Goal: Task Accomplishment & Management: Use online tool/utility

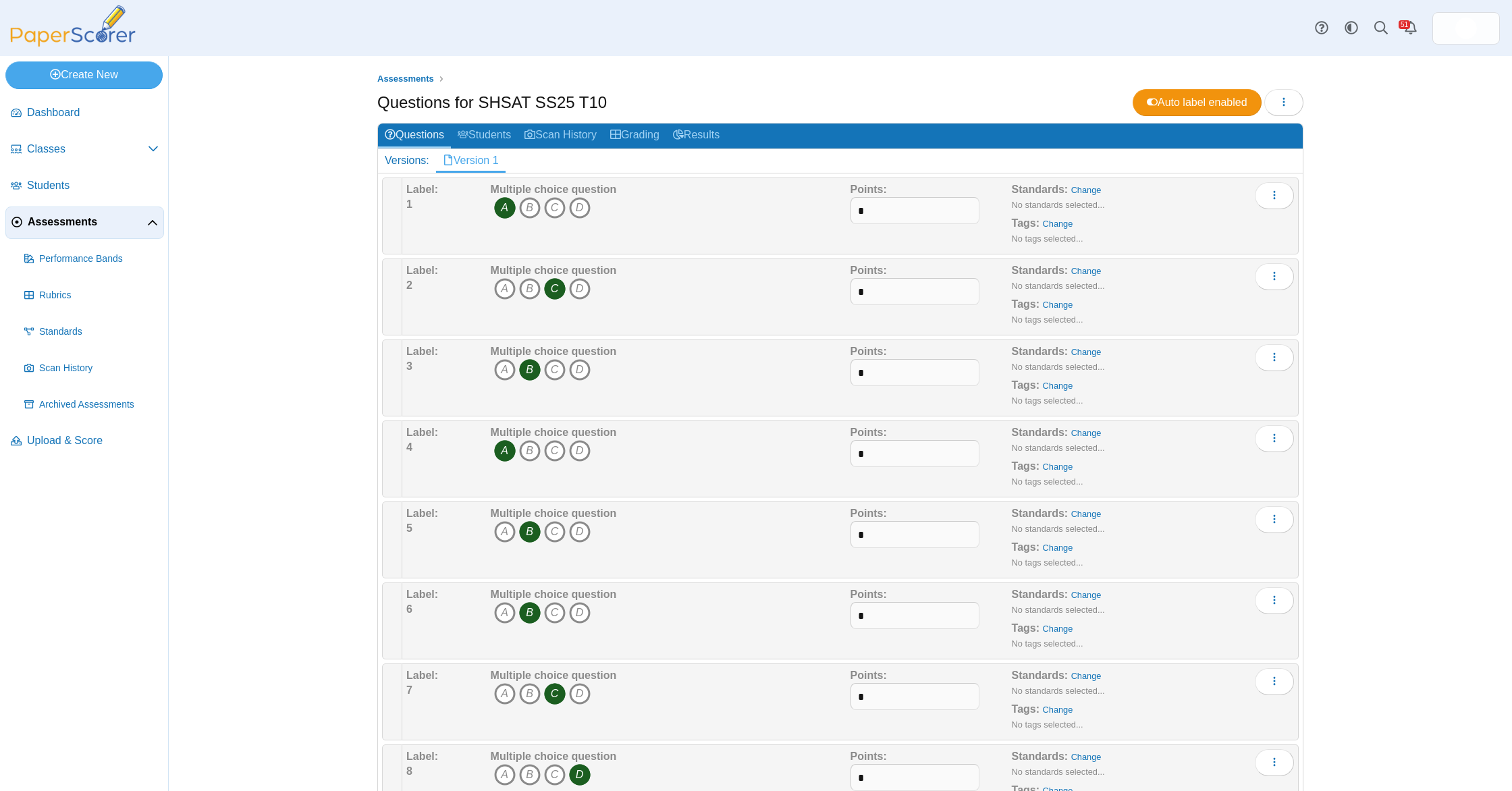
click at [45, 222] on span "Assessments" at bounding box center [87, 222] width 120 height 15
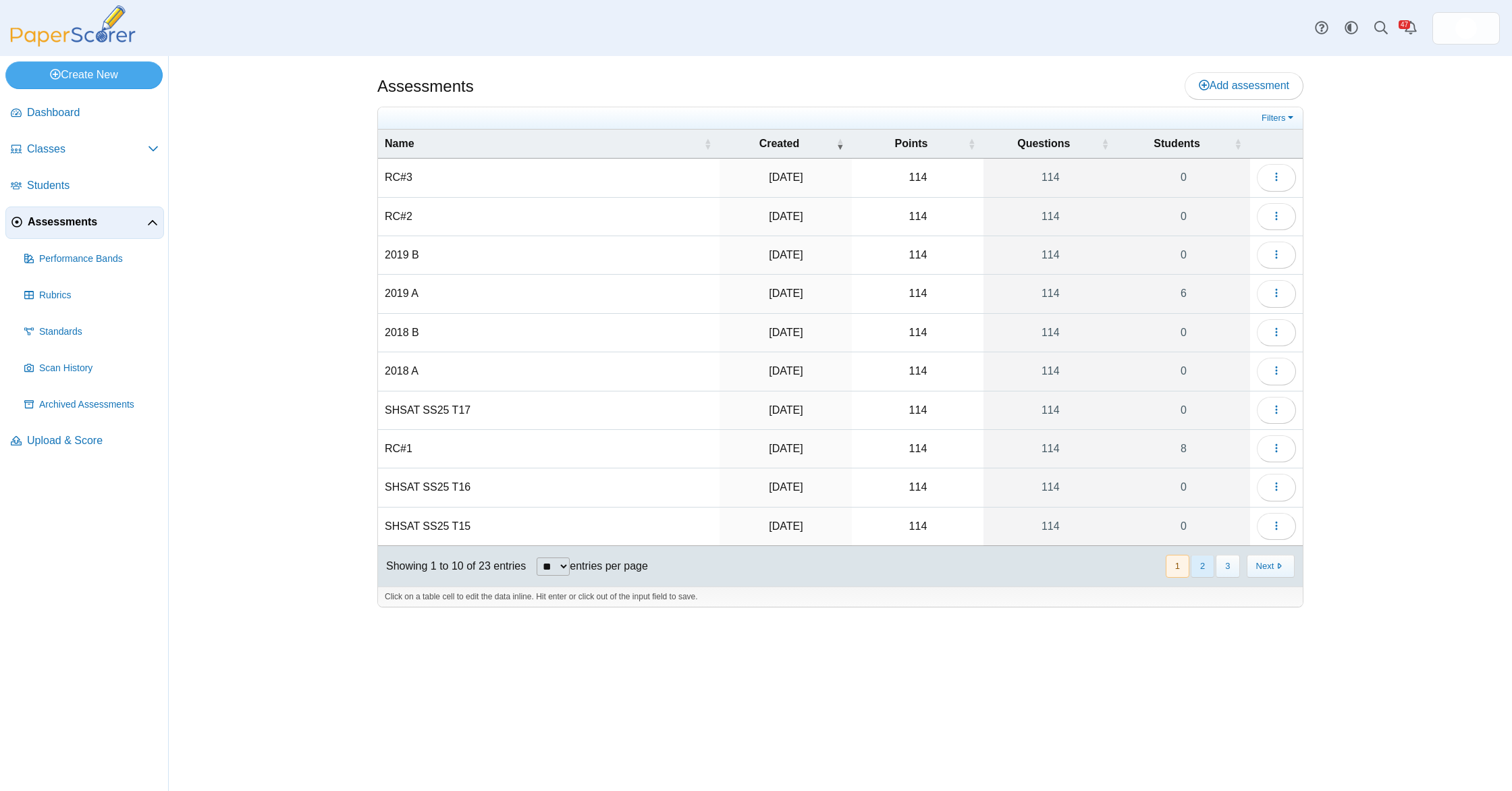
click at [1209, 564] on button "2" at bounding box center [1202, 566] width 23 height 23
click at [1176, 569] on button "1" at bounding box center [1178, 566] width 23 height 23
click at [1268, 257] on button "button" at bounding box center [1276, 255] width 39 height 27
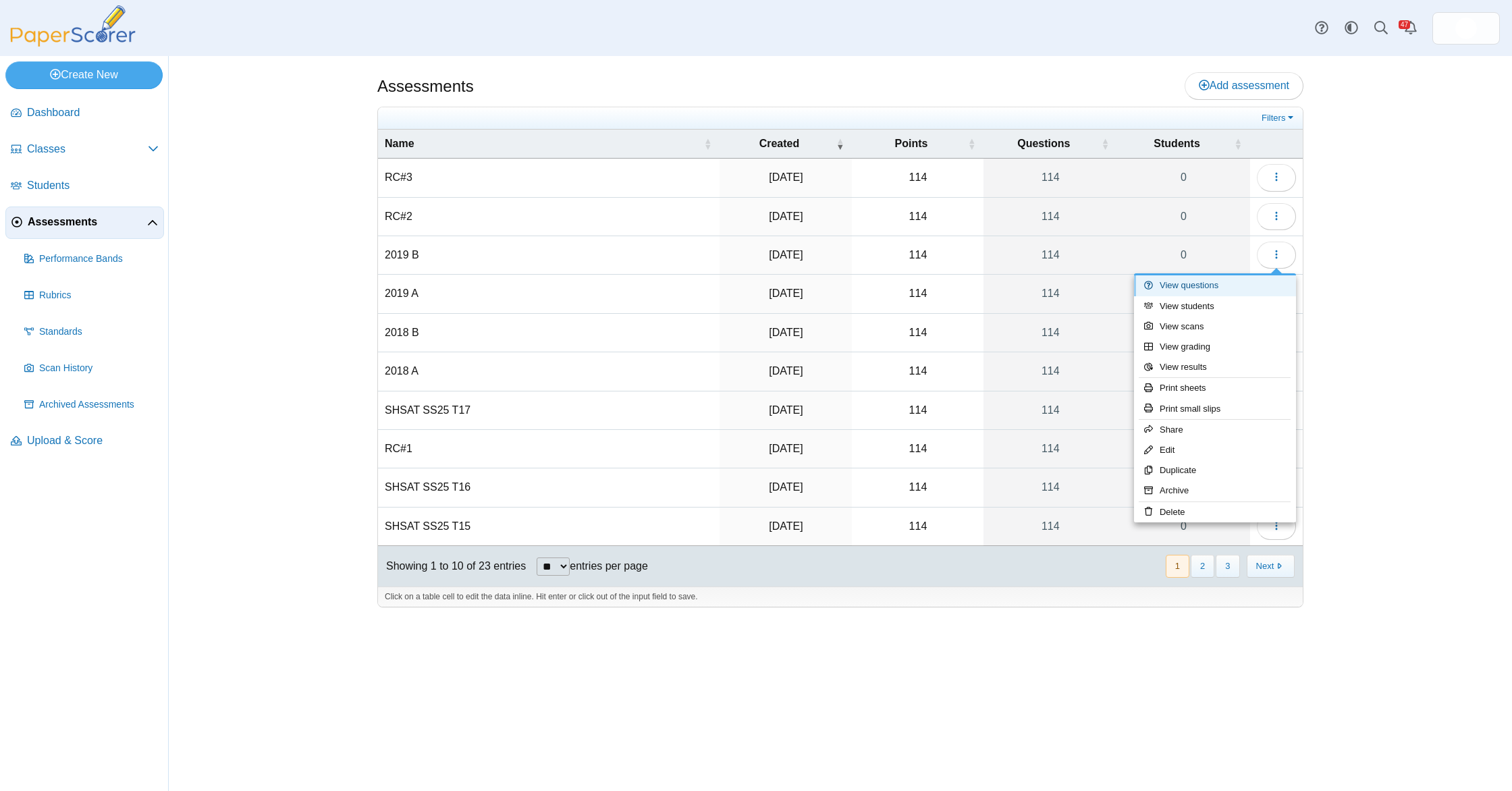
click at [1231, 283] on link "View questions" at bounding box center [1216, 285] width 162 height 20
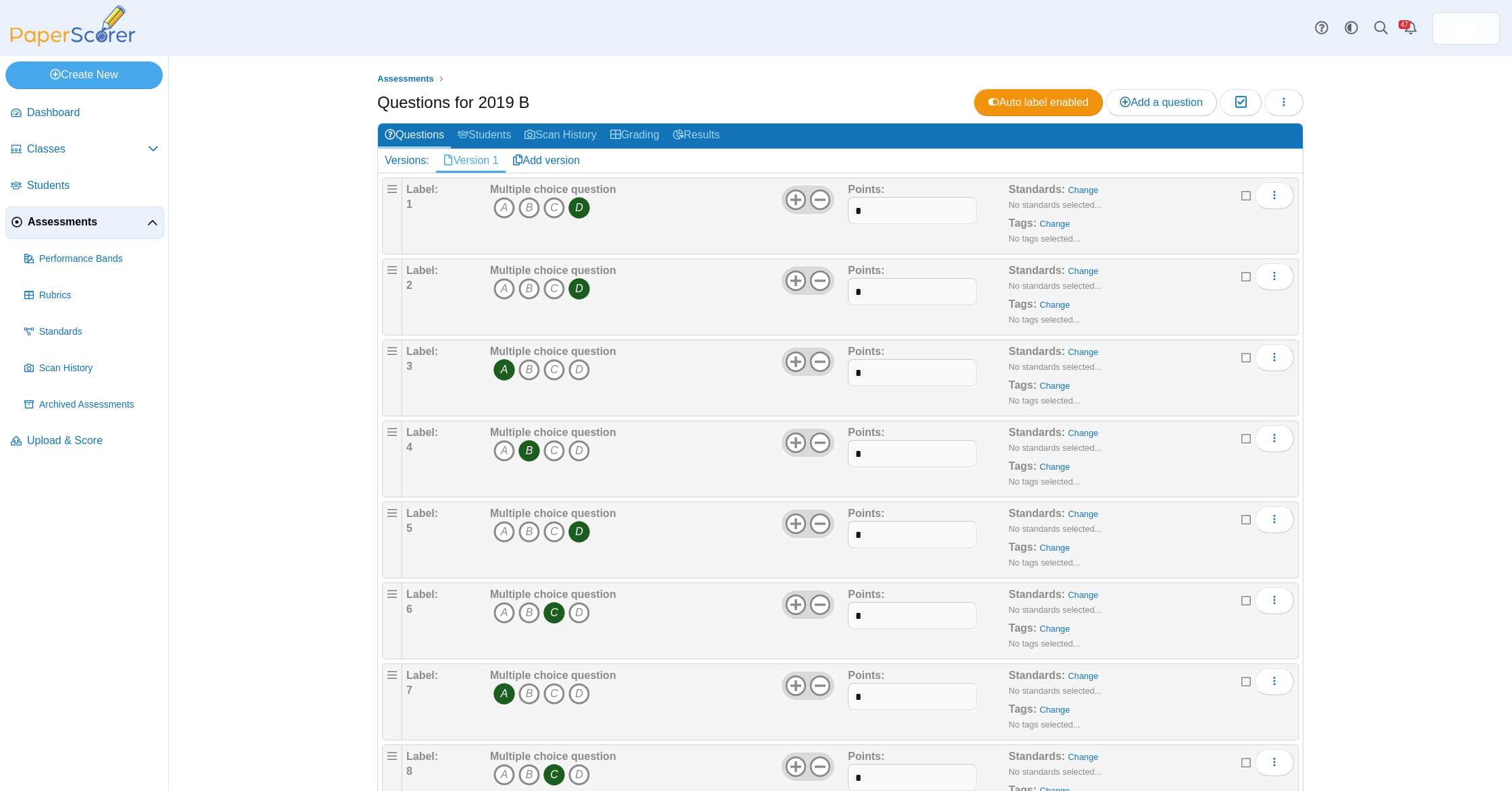
click at [92, 223] on span "Assessments" at bounding box center [87, 222] width 120 height 15
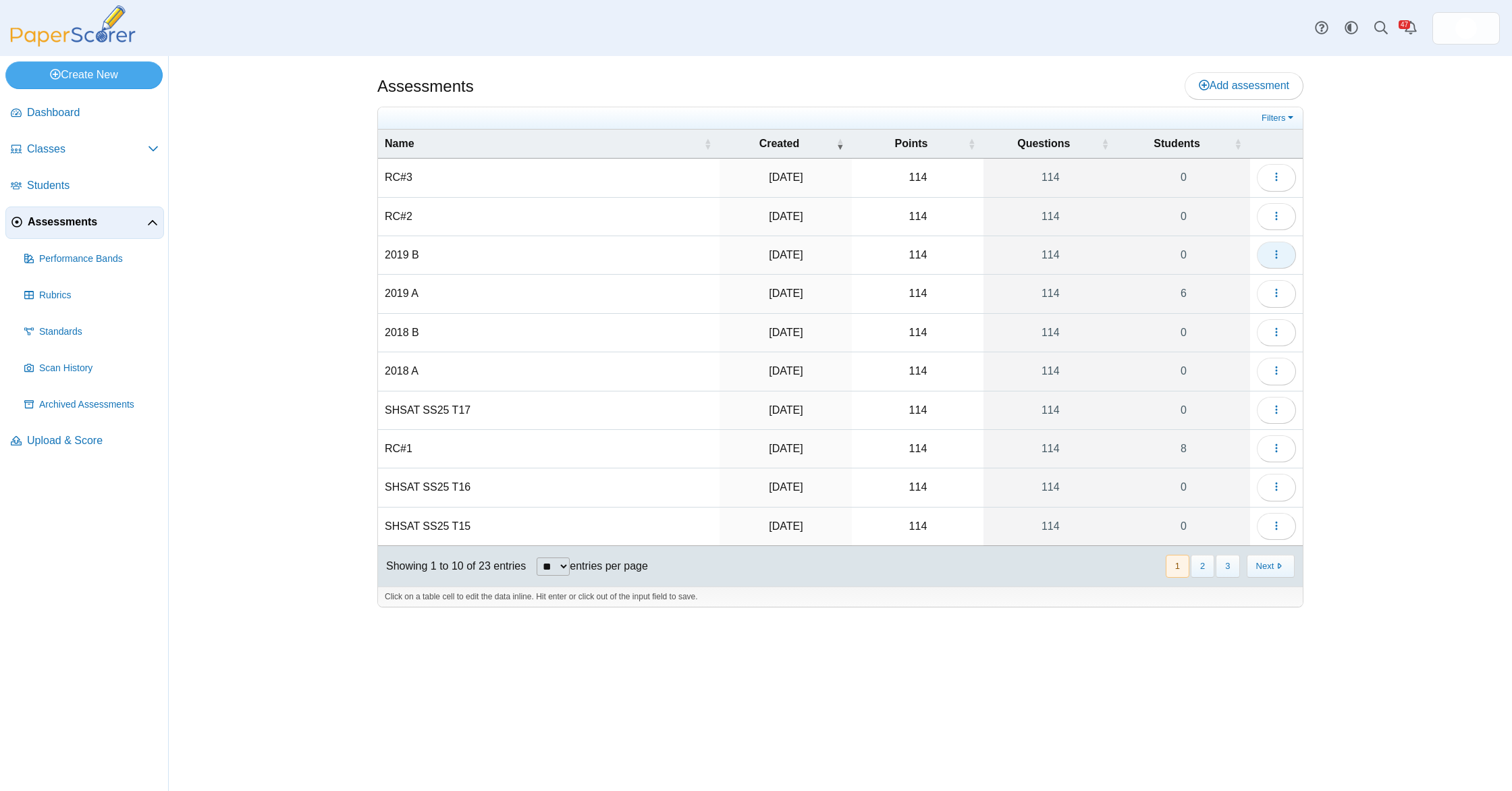
click at [1283, 252] on button "button" at bounding box center [1276, 255] width 39 height 27
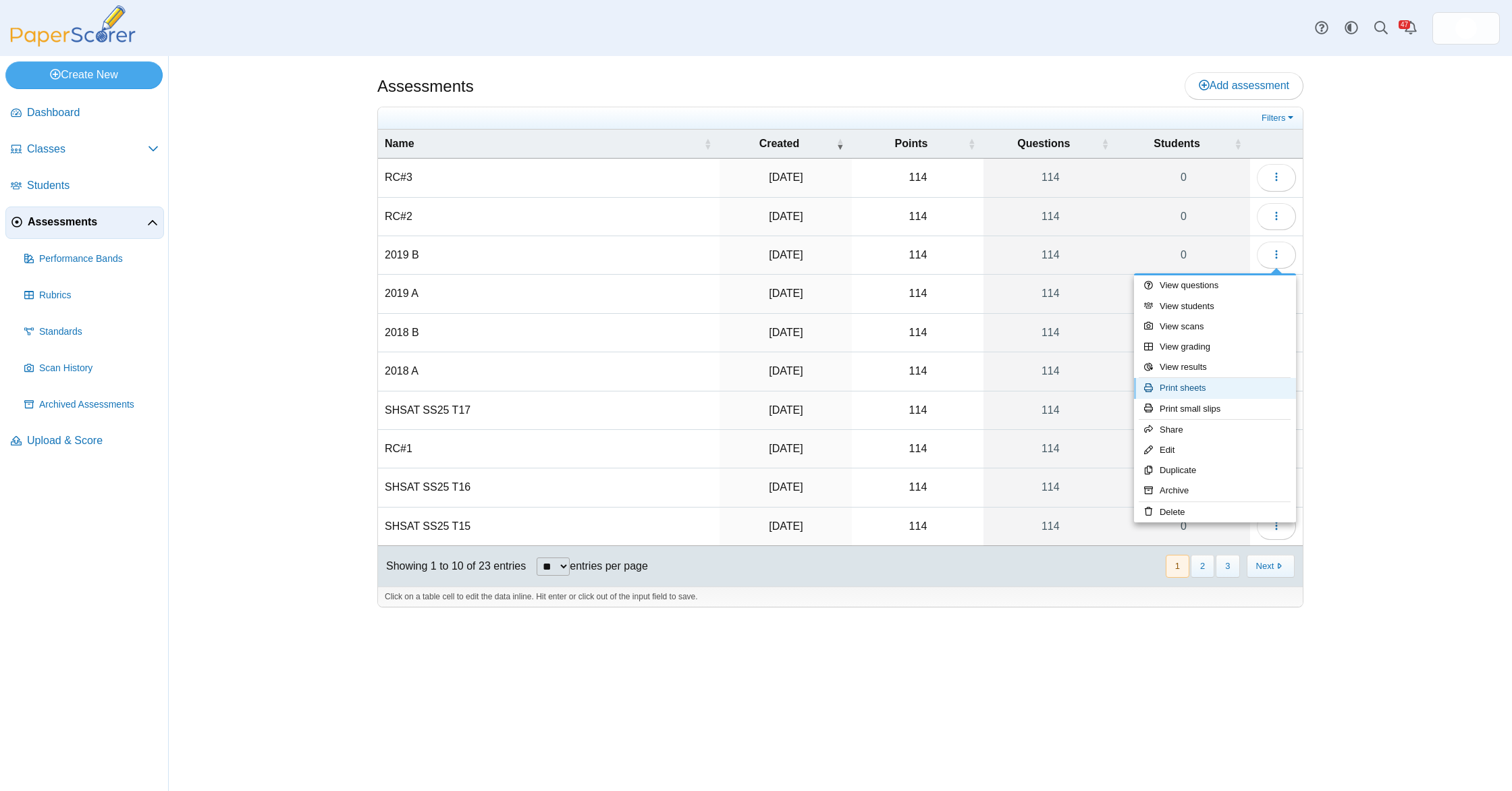
click at [1225, 383] on link "Print sheets" at bounding box center [1216, 388] width 162 height 20
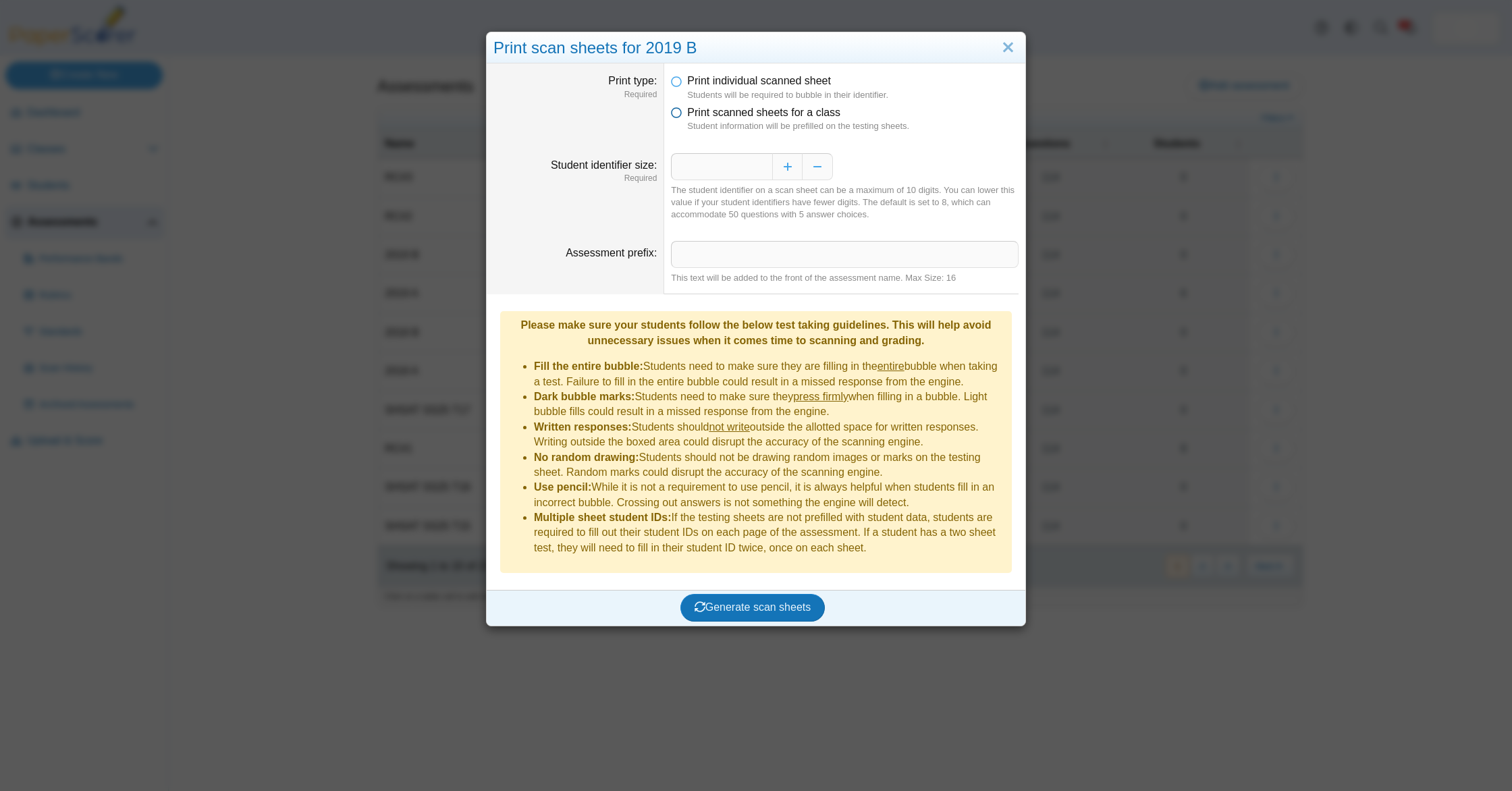
click at [696, 115] on span "Print scanned sheets for a class" at bounding box center [764, 112] width 153 height 12
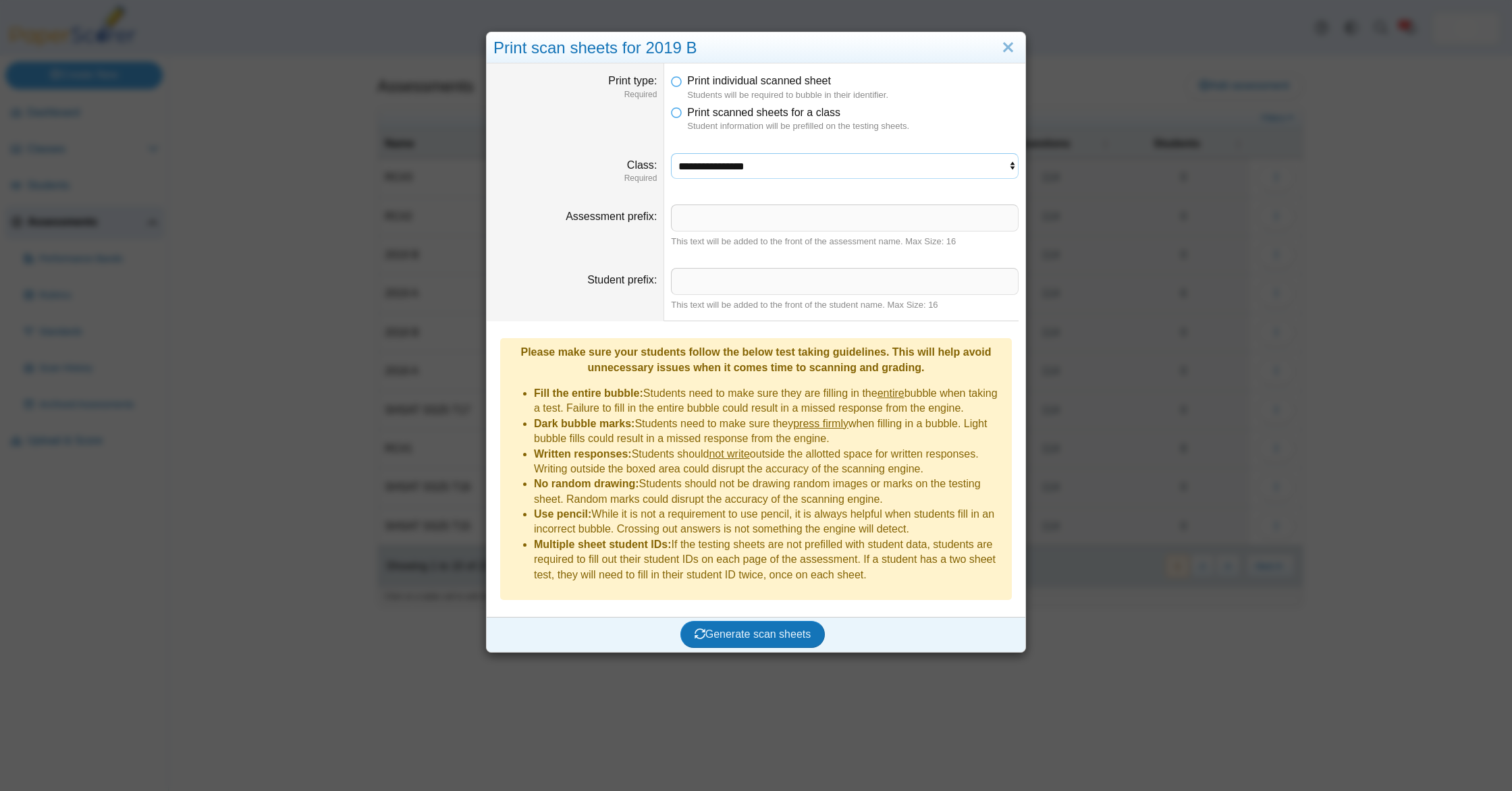
click at [753, 172] on select "**********" at bounding box center [845, 166] width 347 height 26
select select "**********"
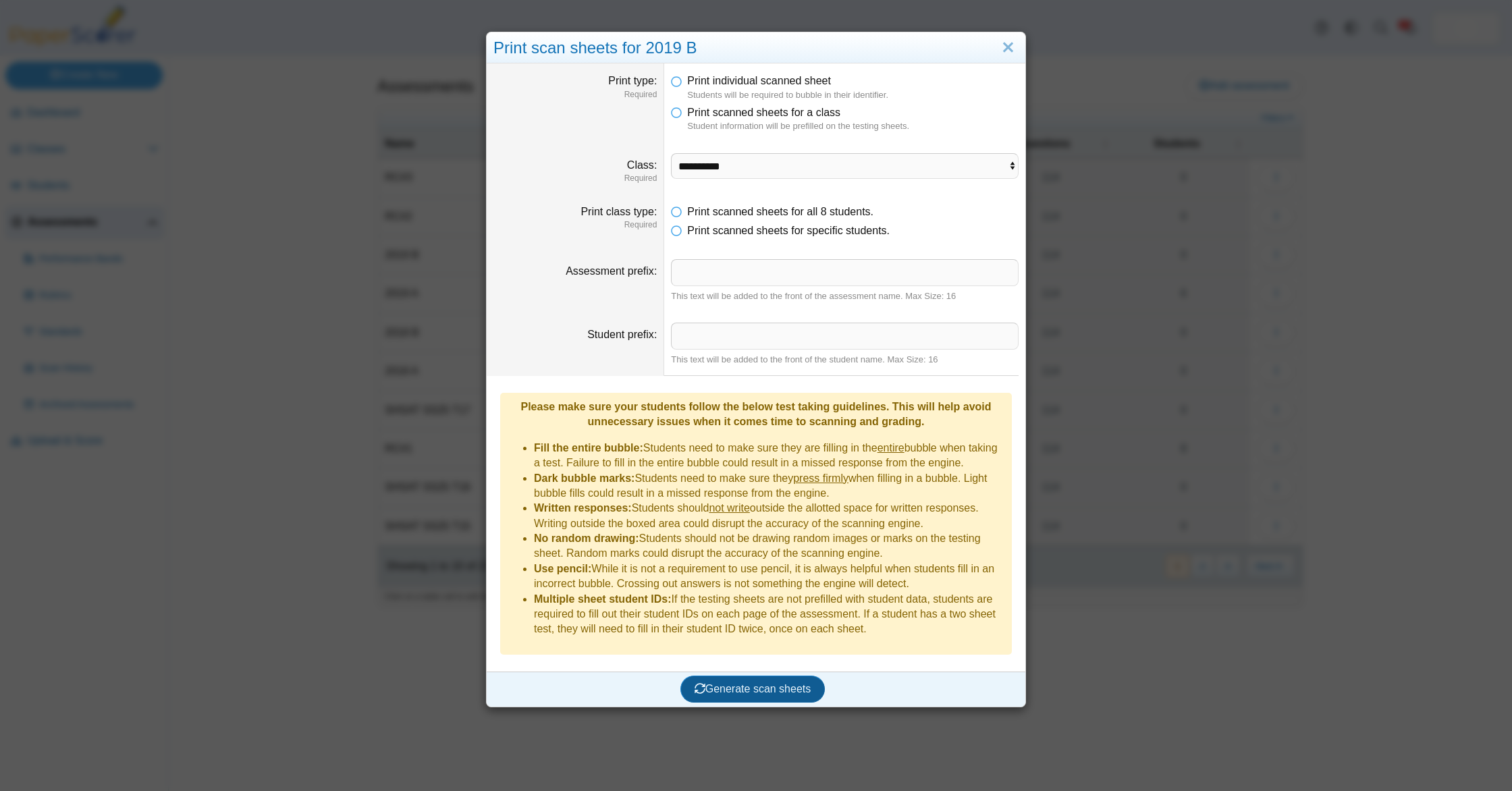
click at [762, 683] on span "Generate scan sheets" at bounding box center [753, 689] width 117 height 12
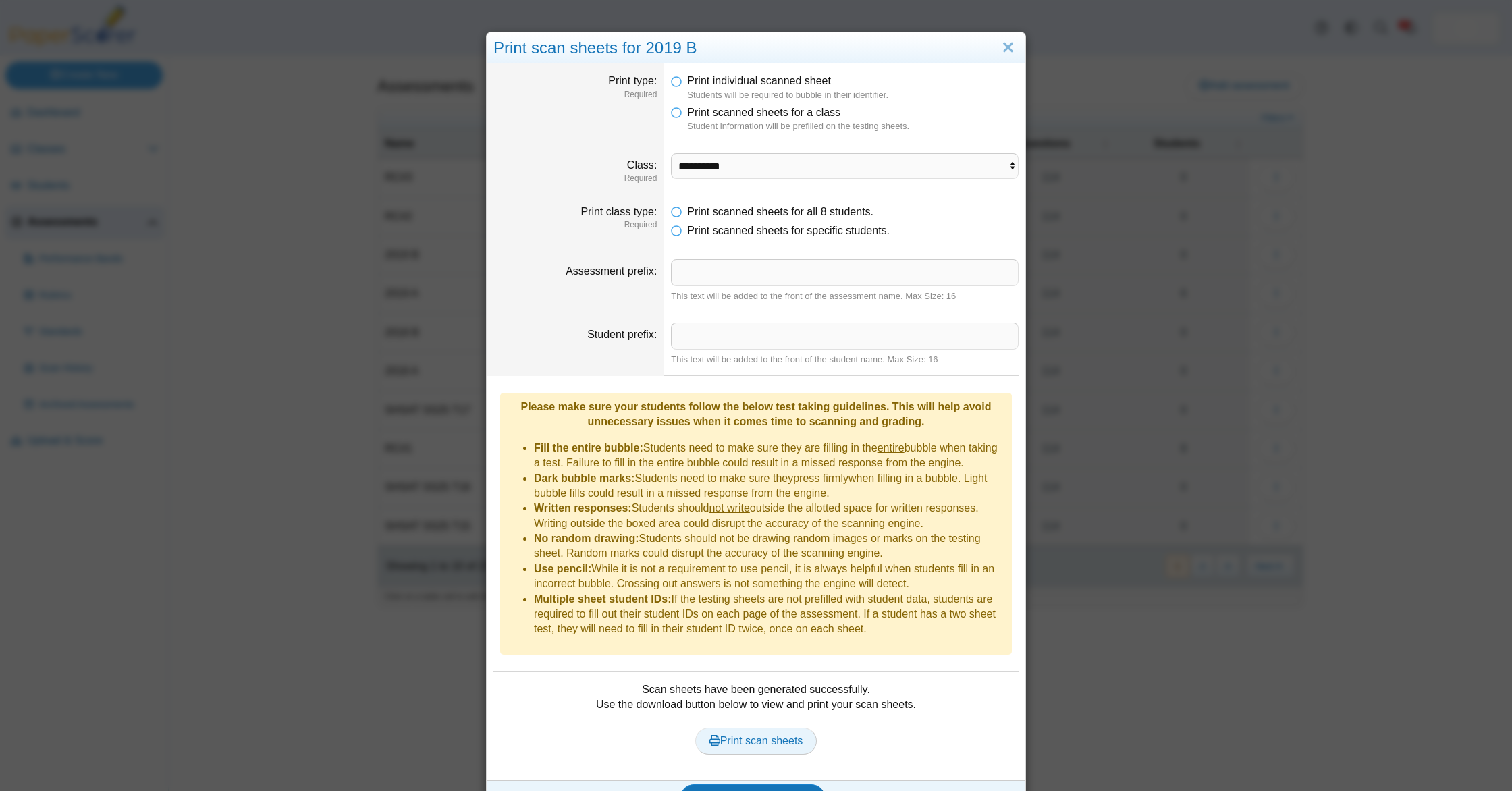
click at [770, 735] on span "Print scan sheets" at bounding box center [757, 741] width 94 height 12
